Goal: Communication & Community: Answer question/provide support

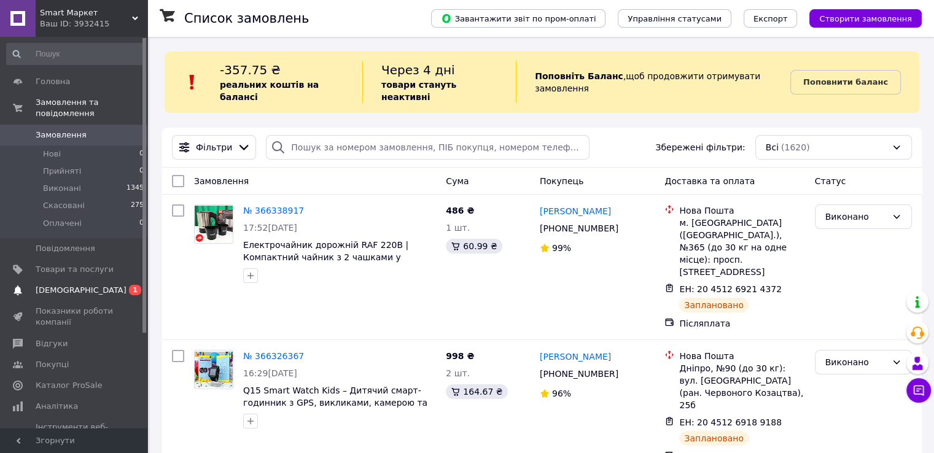
click at [84, 286] on link "Сповіщення 0 1" at bounding box center [75, 290] width 151 height 21
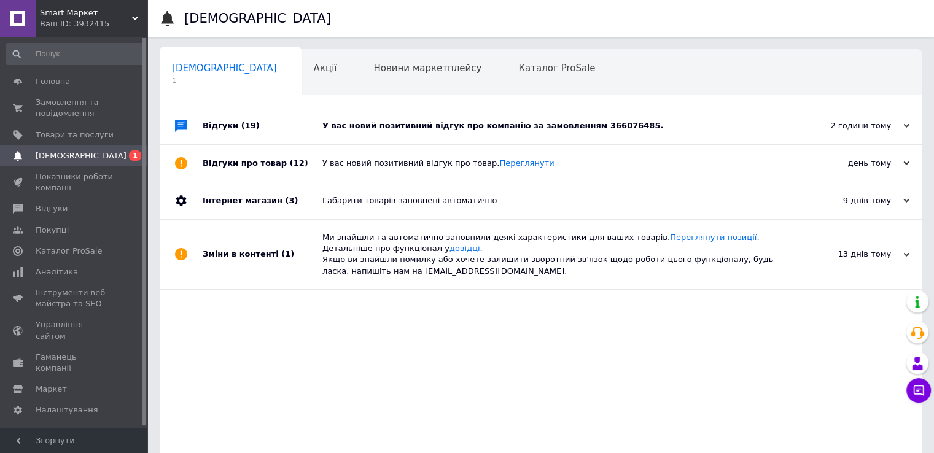
click at [488, 125] on div "У вас новий позитивний відгук про компанію за замовленням 366076485." at bounding box center [555, 125] width 464 height 11
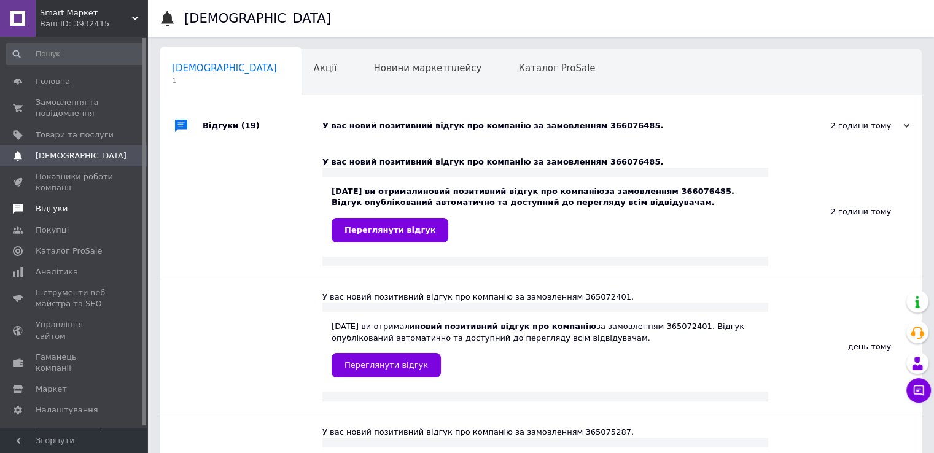
click at [57, 212] on span "Відгуки" at bounding box center [52, 208] width 32 height 11
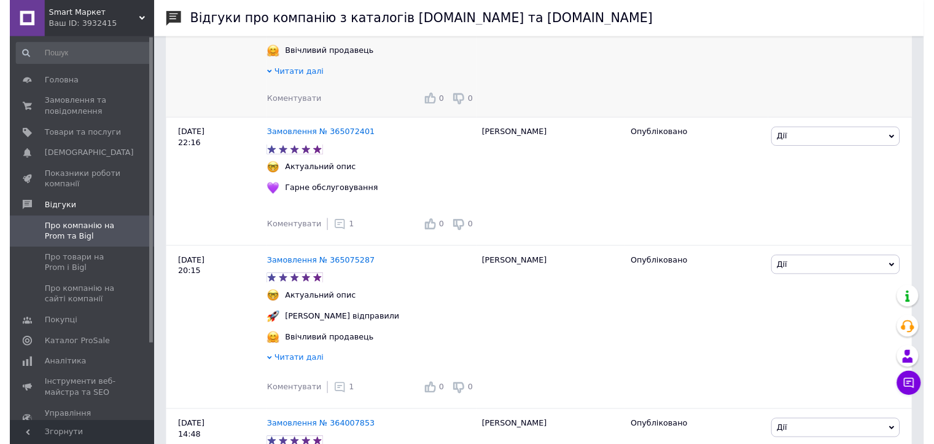
scroll to position [184, 0]
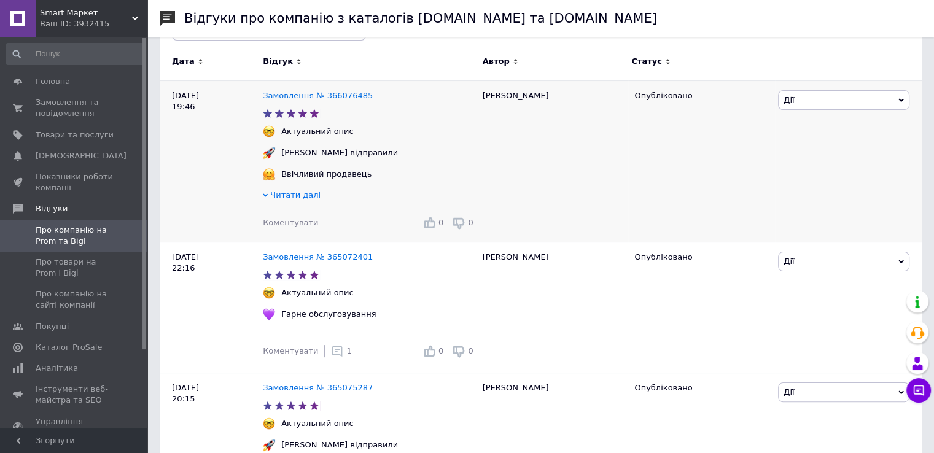
click at [291, 227] on span "Коментувати" at bounding box center [290, 222] width 55 height 9
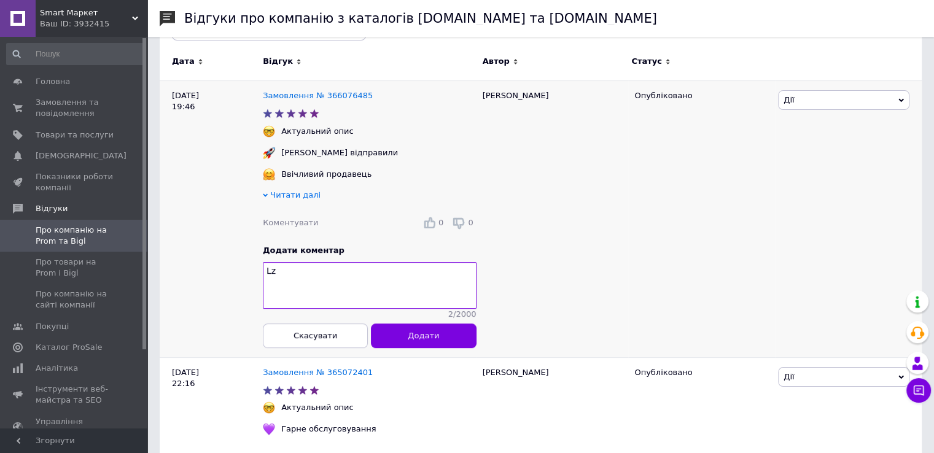
type textarea "L"
type textarea "Дякуємо:)"
click at [432, 340] on span "Додати" at bounding box center [423, 335] width 31 height 9
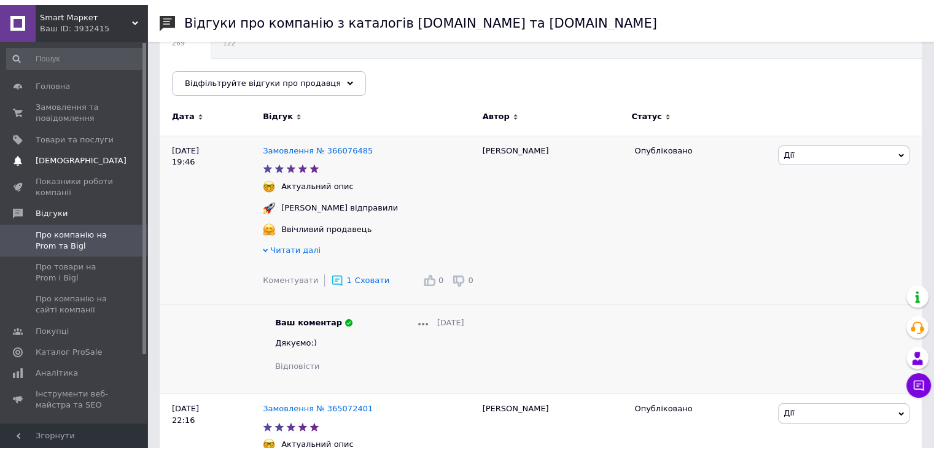
scroll to position [0, 0]
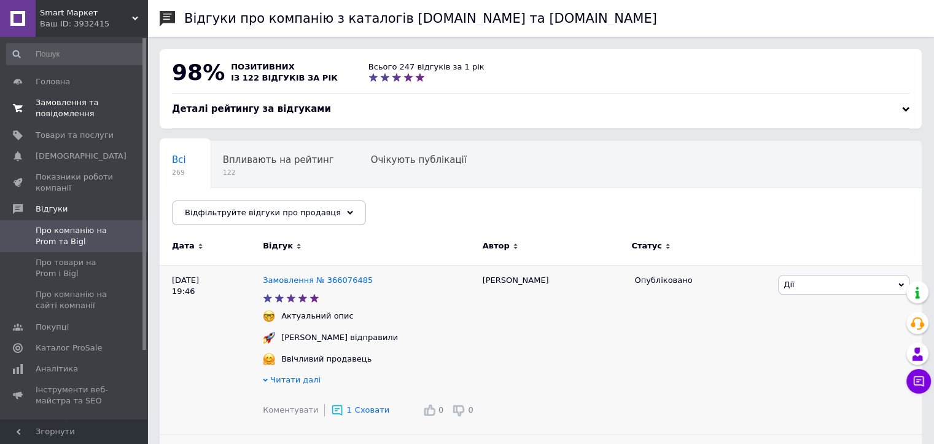
click at [81, 112] on span "Замовлення та повідомлення" at bounding box center [75, 108] width 78 height 22
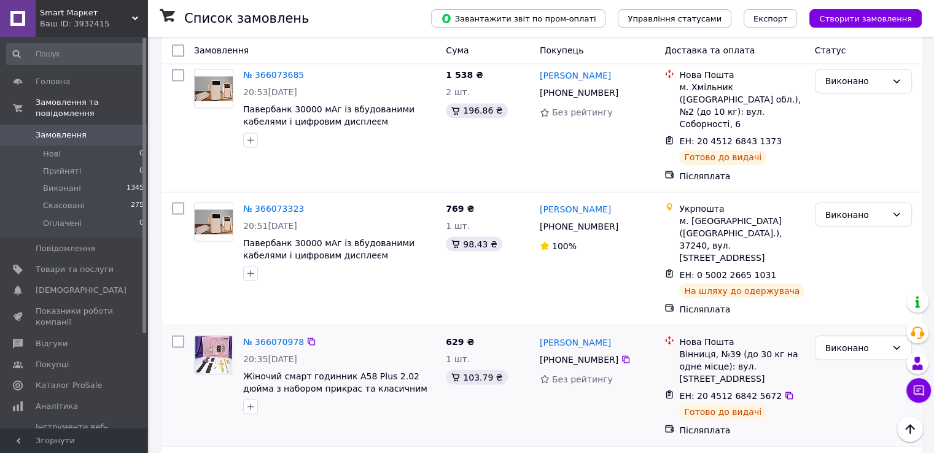
scroll to position [2235, 0]
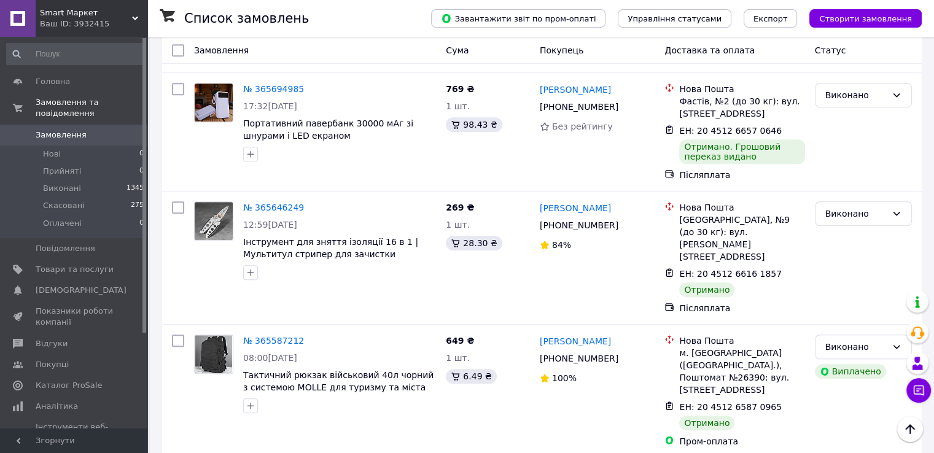
scroll to position [369, 0]
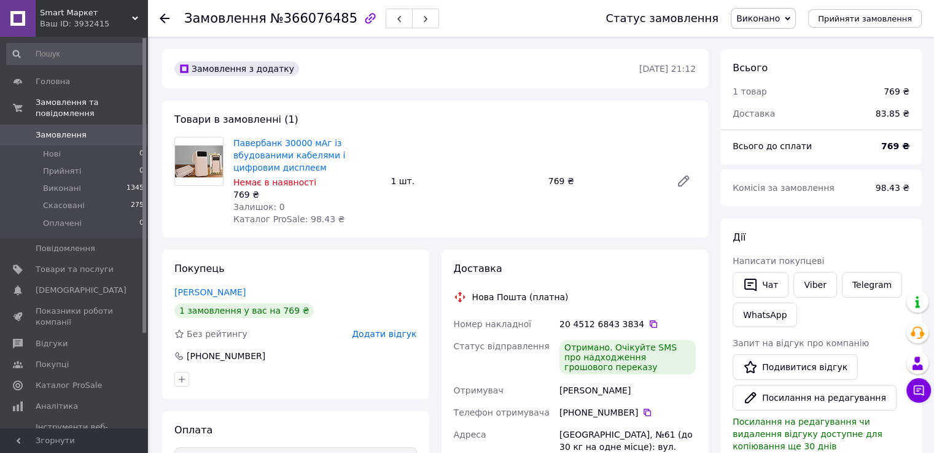
scroll to position [123, 0]
